Goal: Information Seeking & Learning: Learn about a topic

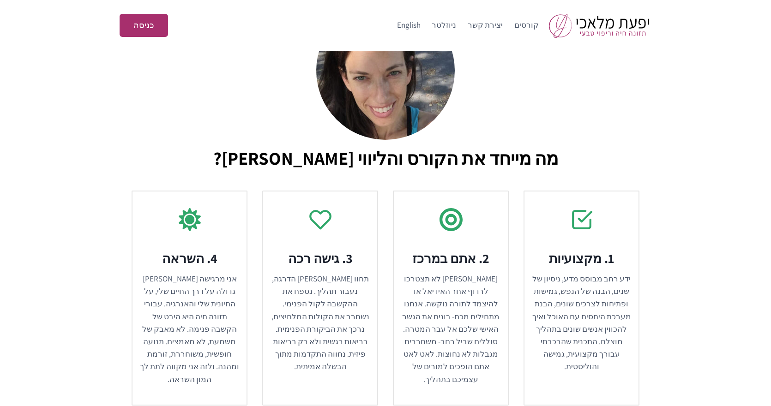
scroll to position [2684, 0]
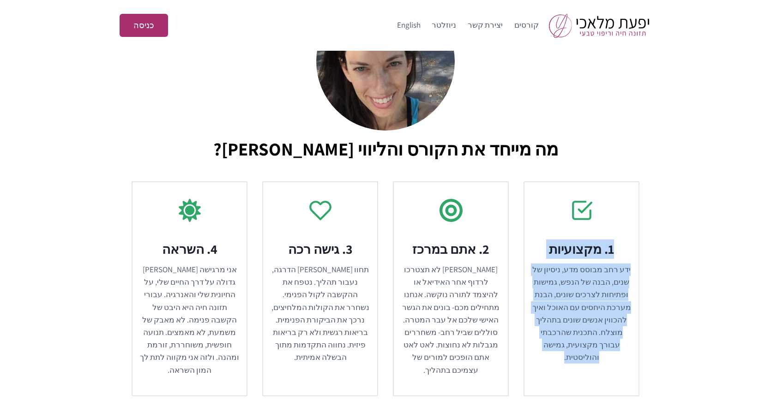
drag, startPoint x: 540, startPoint y: 282, endPoint x: 611, endPoint y: 187, distance: 118.1
click at [611, 240] on div "1. מקצועיות​ ידע רחב מבוסס מדע, ניסיון של שנים, הבנה של הנפש, גמישות ופתיחות לצ…" at bounding box center [581, 314] width 99 height 149
copy div "1. מקצועיות​ ידע רחב מבוסס מדע, ניסיון של שנים, הבנה של הנפש, גמישות ופתיחות לצ…"
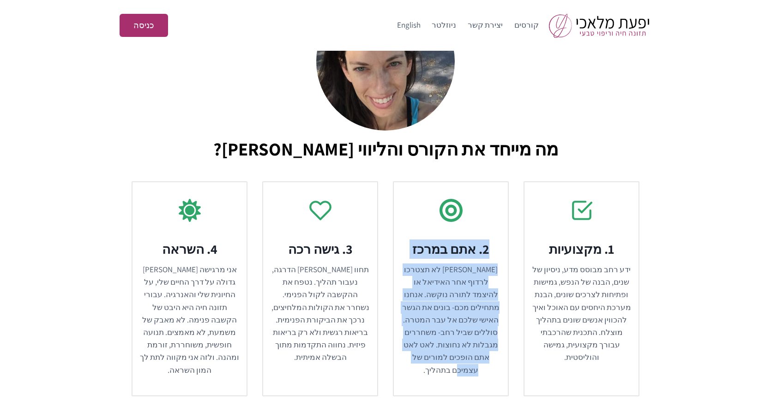
drag, startPoint x: 421, startPoint y: 292, endPoint x: 498, endPoint y: 191, distance: 127.6
click at [498, 240] on div "2. אתם במרכז​ [PERSON_NAME] לא תצטרכו לרדוף אחר האידיאל או להיצמד לתורה נוקשה. …" at bounding box center [450, 314] width 99 height 149
copy div "2. אתם במרכז​ [PERSON_NAME] לא תצטרכו לרדוף אחר האידיאל או להיצמד לתורה נוקשה. …"
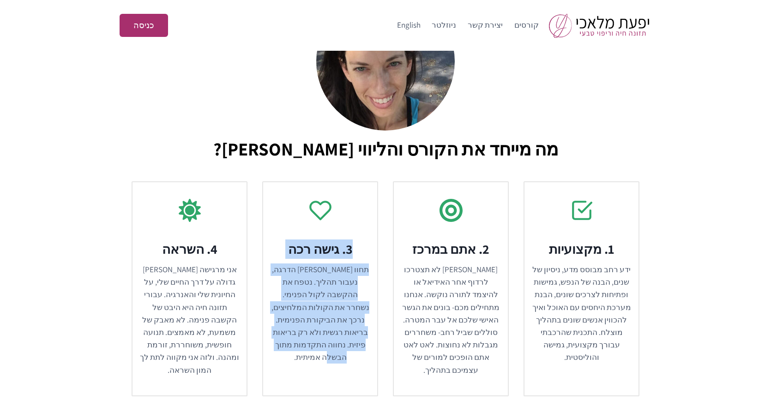
drag, startPoint x: 292, startPoint y: 279, endPoint x: 349, endPoint y: 165, distance: 127.4
click at [349, 181] on span "3. גישה רכה​ תחוו [PERSON_NAME] הדרגה, נעבור תהליך. נטפח את ההקשבה לקול הפנימי.…" at bounding box center [320, 288] width 116 height 215
copy div "3. גישה רכה​ תחוו [PERSON_NAME] הדרגה, נעבור תהליך. נטפח את ההקשבה לקול הפנימי.…"
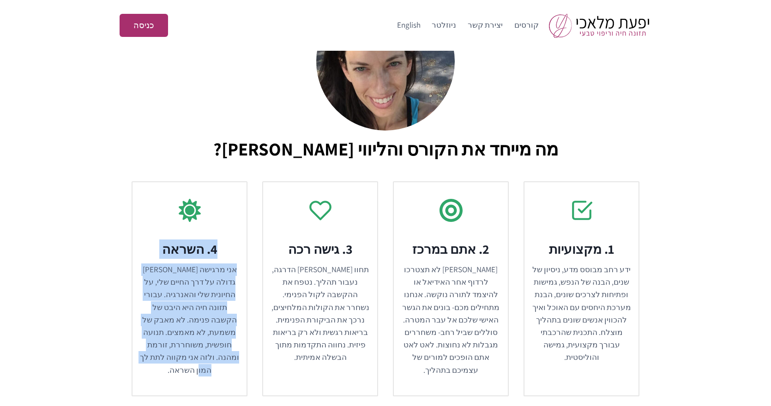
drag, startPoint x: 168, startPoint y: 294, endPoint x: 226, endPoint y: 167, distance: 139.3
click at [226, 181] on span "4. השראה​ אני מרגישה [PERSON_NAME] גדולה על דרך החיים שלי, על החיונית שלי והאנר…" at bounding box center [190, 288] width 116 height 215
copy div "4. השראה​ אני מרגישה [PERSON_NAME] גדולה על דרך החיים שלי, על החיונית שלי והאנר…"
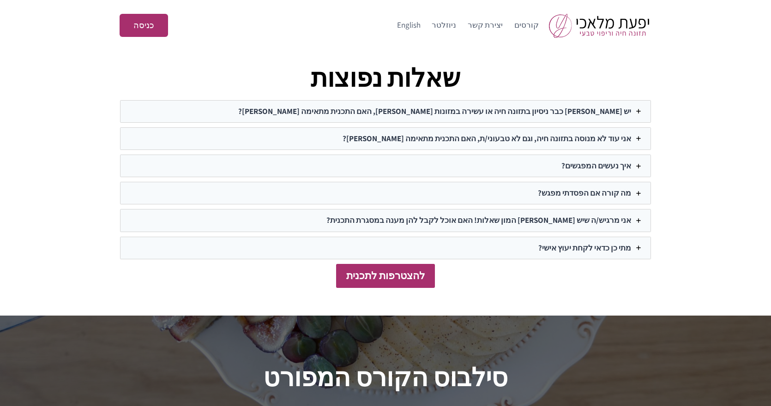
scroll to position [3955, 0]
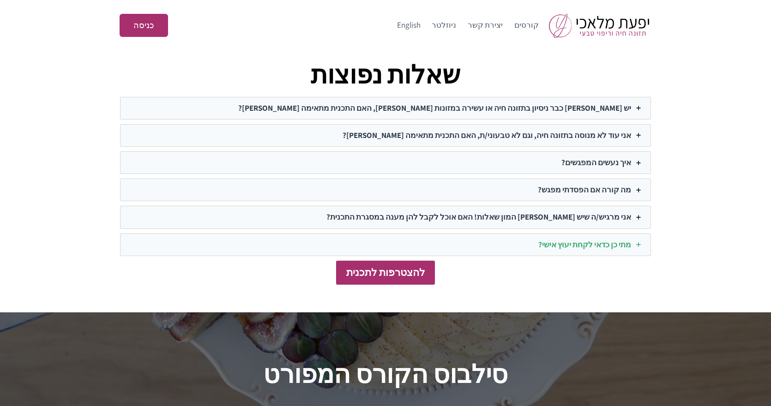
click at [589, 240] on strong "מתי כן כדאי לקחת יעוץ אישי?" at bounding box center [584, 245] width 93 height 10
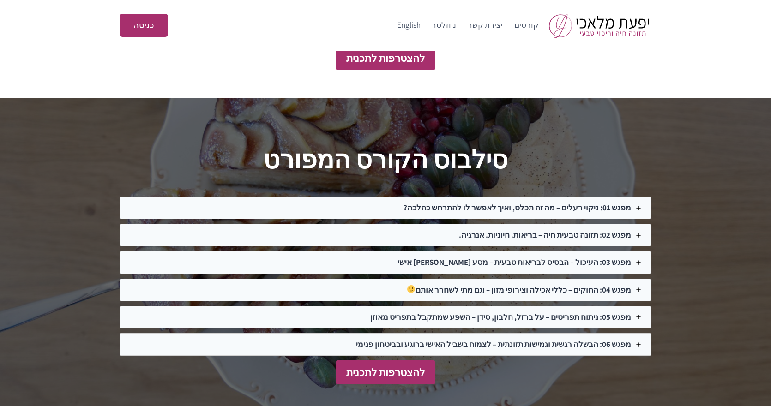
scroll to position [4219, 0]
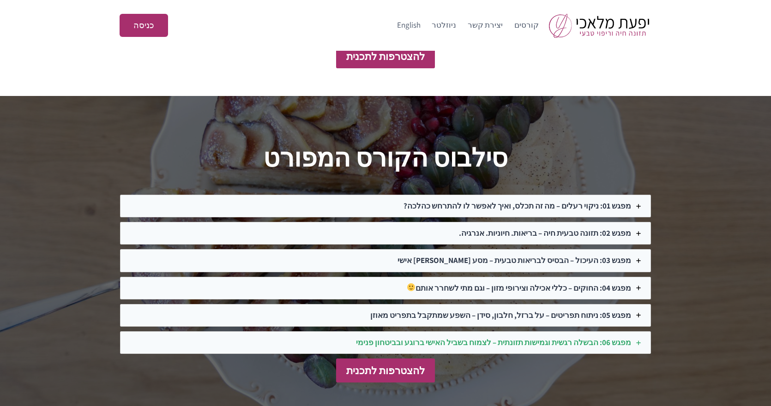
click at [574, 338] on strong "מפגש 06: הבשלה רגשית וגמישות תזונתית – לצמוח בשביל האישי ברוגע ובביטחון פנימי" at bounding box center [493, 343] width 275 height 10
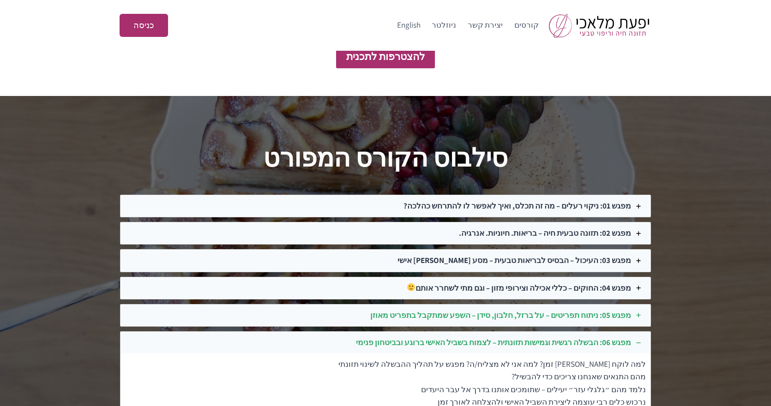
click at [576, 310] on strong "מפגש 05: ניתוח תפריטים – על ברזל, חלבון, סידן – השפע שמתקבל בתפריט מאוזן" at bounding box center [500, 315] width 261 height 10
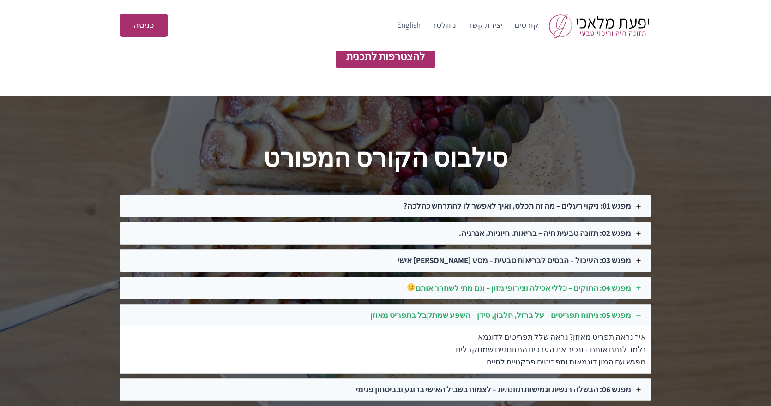
click at [579, 283] on strong "מפגש 04: החוקים – כללי אכילה וצירופי מזון – וגם מתי לשחרר אותם" at bounding box center [519, 288] width 224 height 10
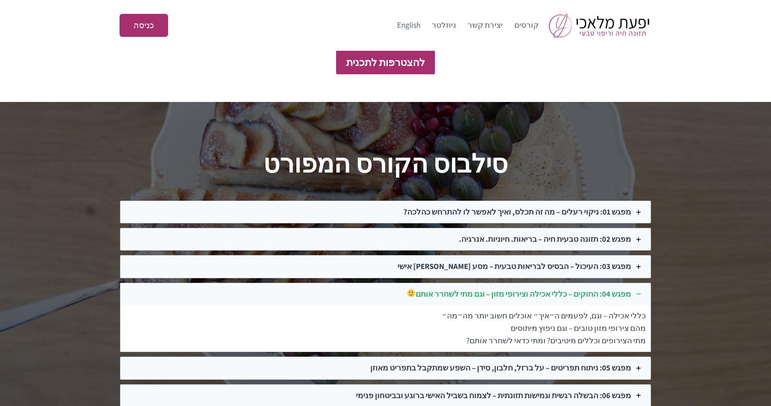
scroll to position [4203, 0]
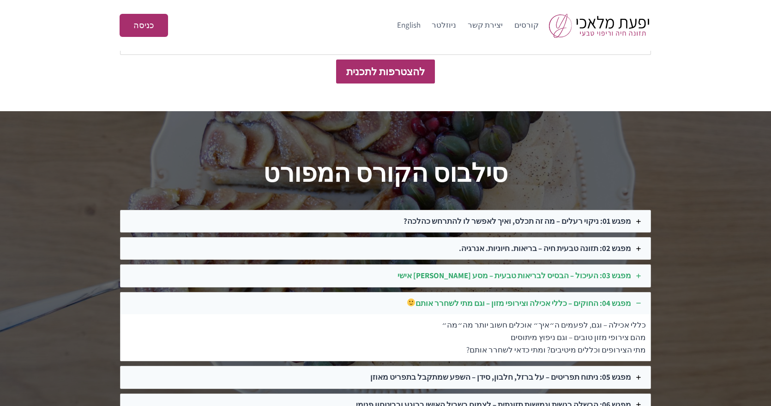
click at [577, 265] on div "מפגש 03: העיכול – הבסיס לבריאות טבעית – מסע [PERSON_NAME] אישי" at bounding box center [386, 276] width 530 height 22
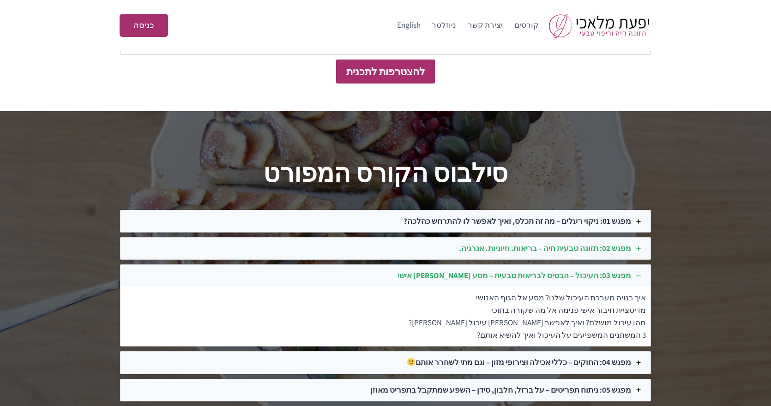
click at [582, 243] on strong "מפגש 02: תזונה טבעית חיה – בריאות. חיוניות. אנרגיה." at bounding box center [545, 248] width 172 height 10
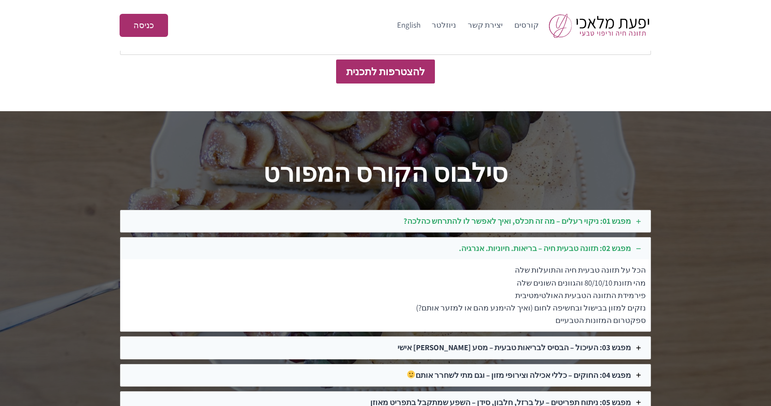
click at [579, 216] on strong "מפגש 01: ניקוי רעלים – מה זה תכלס, ואיך לאפשר לו להתרחש כהלכה?" at bounding box center [518, 221] width 228 height 10
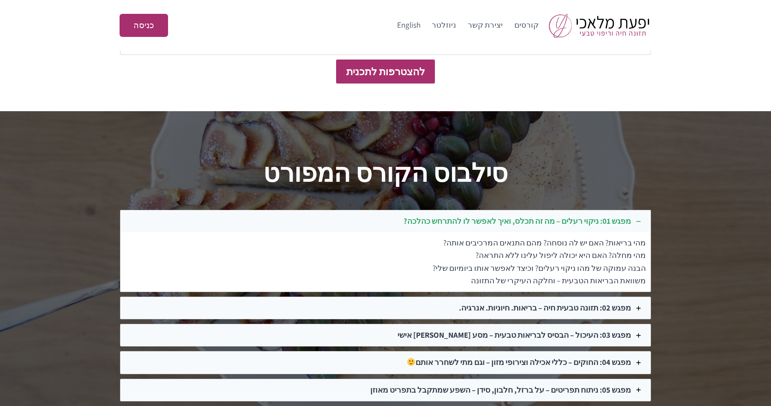
click at [579, 216] on strong "מפגש 01: ניקוי רעלים – מה זה תכלס, ואיך לאפשר לו להתרחש כהלכה?" at bounding box center [518, 221] width 228 height 10
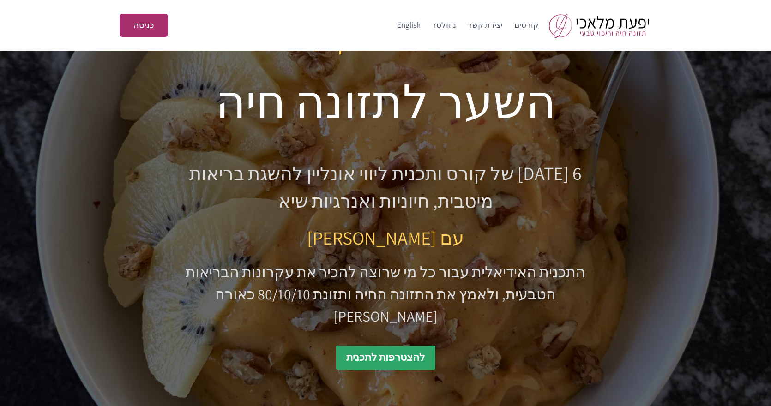
scroll to position [193, 0]
